Goal: Check status: Check status

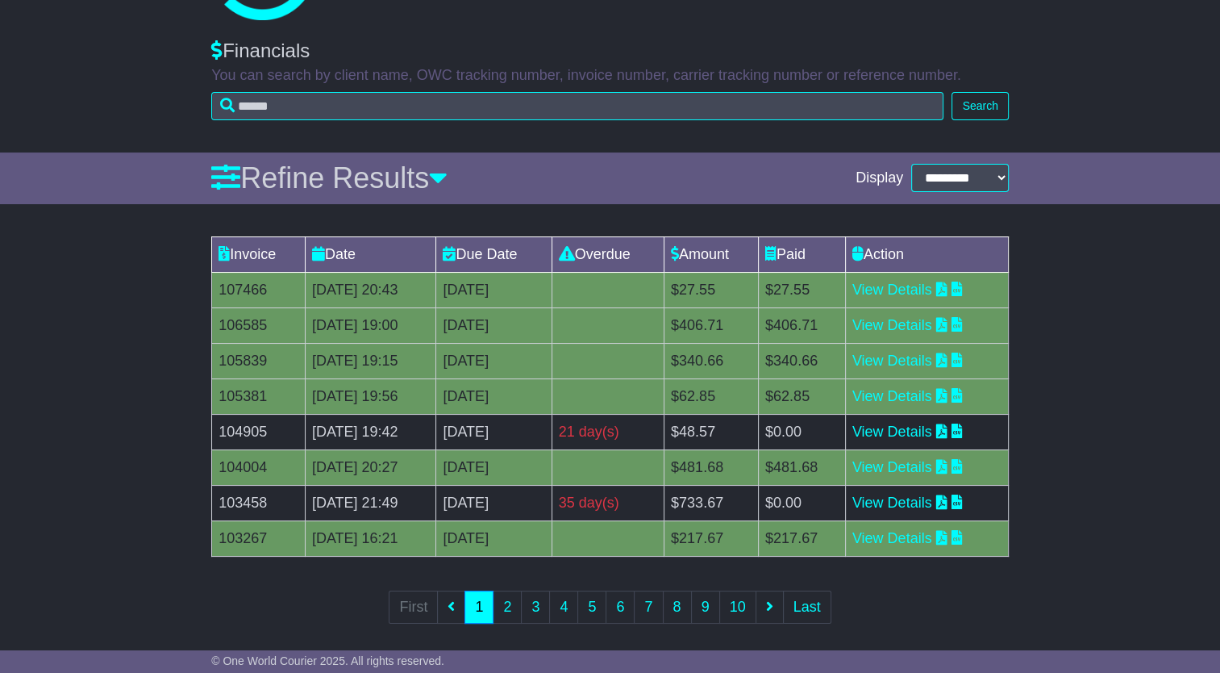
scroll to position [106, 0]
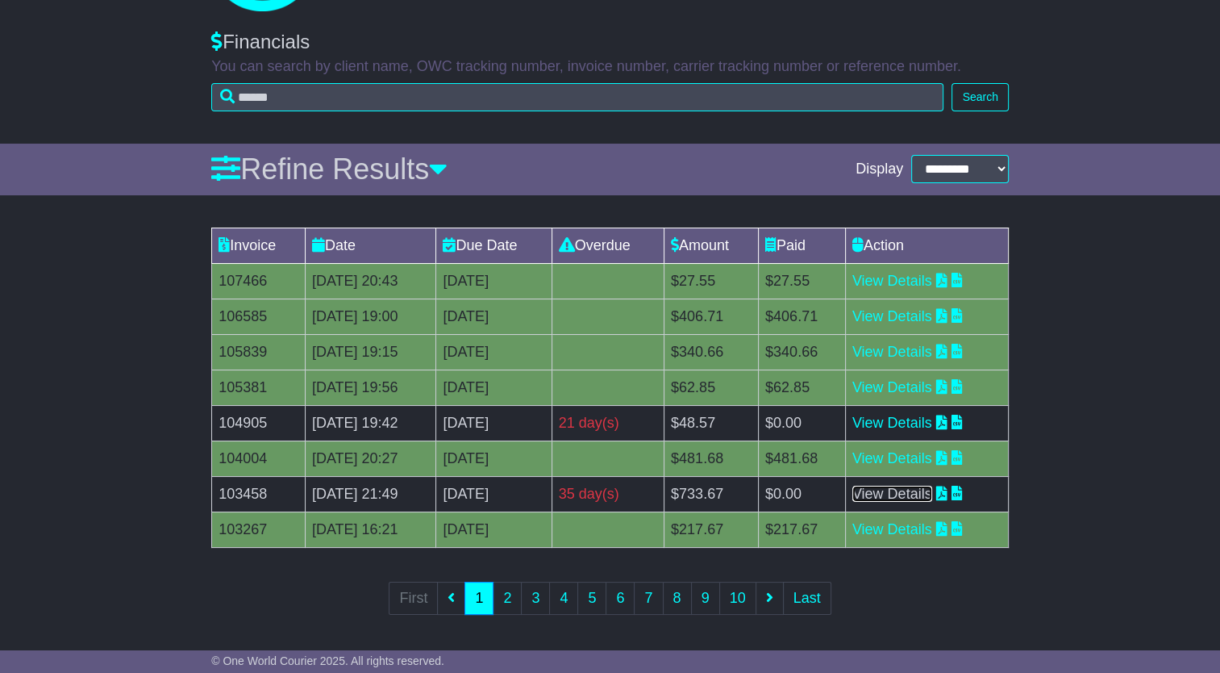
click at [915, 493] on link "View Details" at bounding box center [893, 494] width 80 height 16
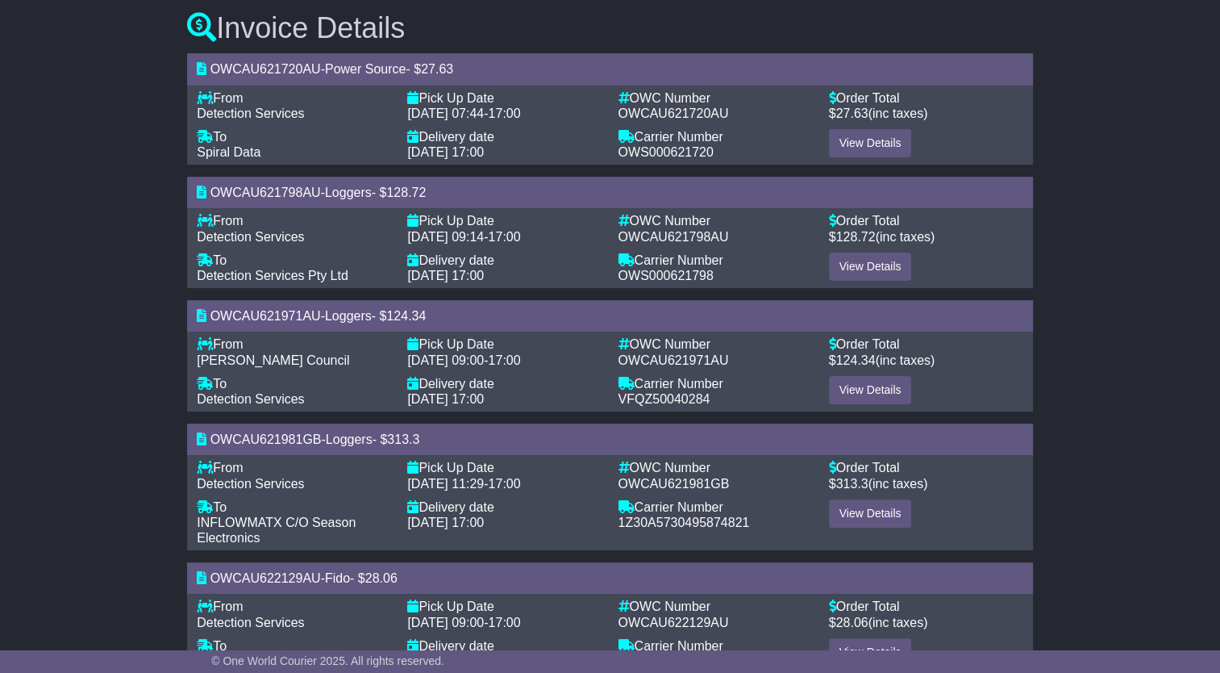
scroll to position [293, 0]
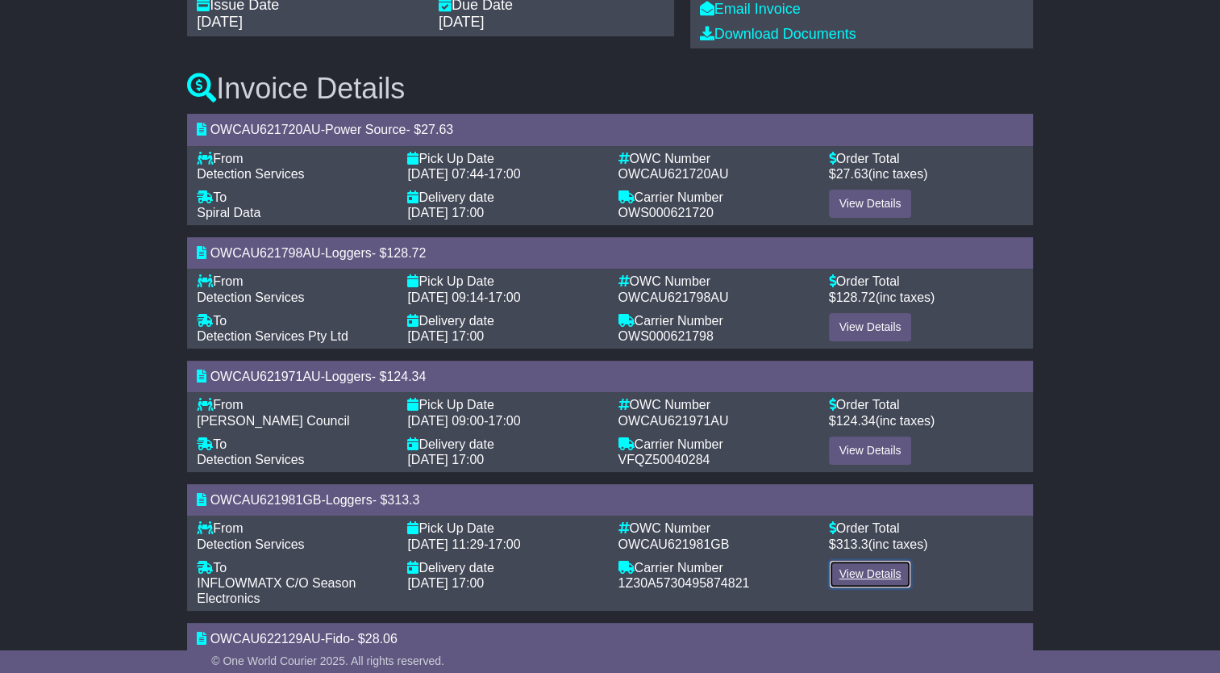
click at [870, 578] on link "View Details" at bounding box center [870, 574] width 83 height 28
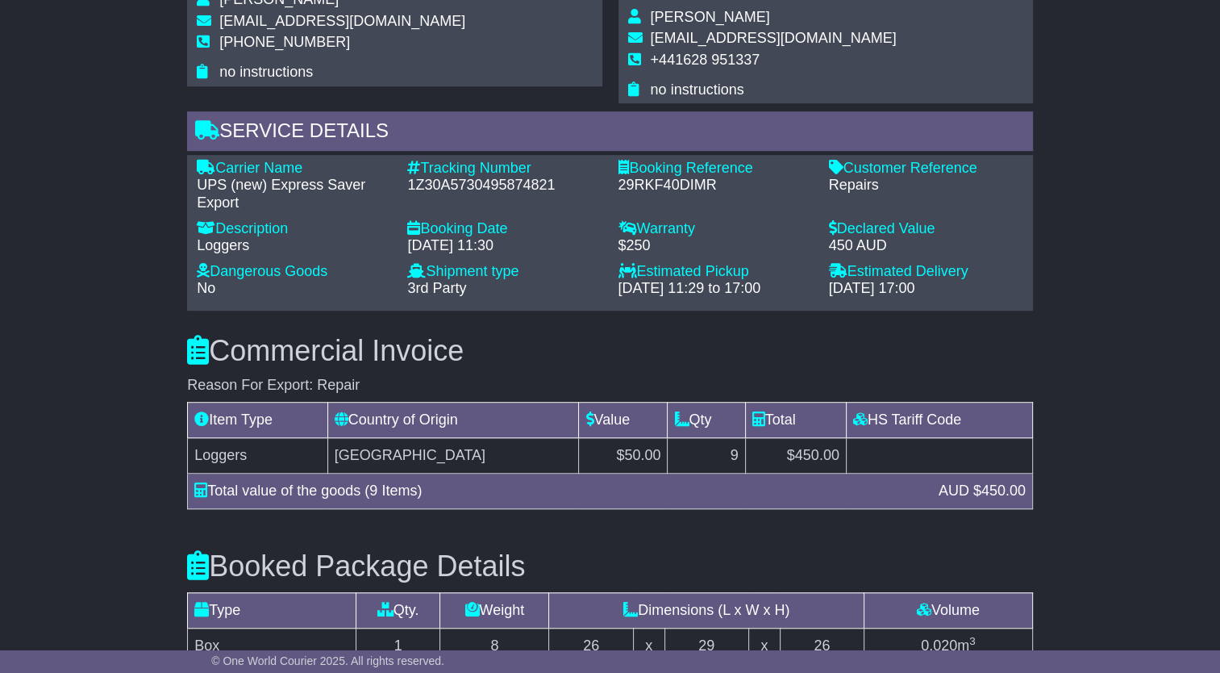
scroll to position [1371, 0]
